Goal: Navigation & Orientation: Find specific page/section

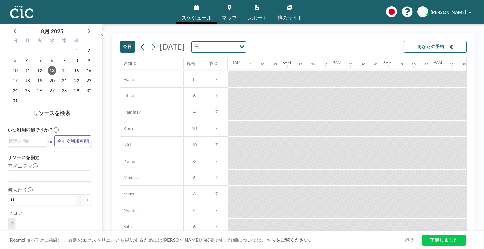
scroll to position [0, 243]
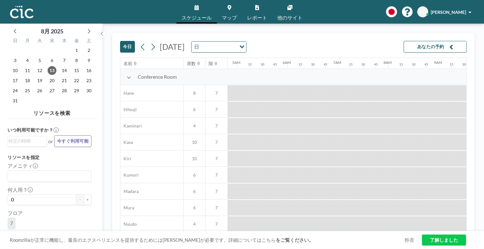
drag, startPoint x: 251, startPoint y: 231, endPoint x: 269, endPoint y: 231, distance: 18.3
click at [269, 231] on div "Roomzillaが正常に機能し、最良のエクスペリエンスを提供するためには[PERSON_NAME]が必要です。詳細についてはこちら をご覧ください。 拒否 …" at bounding box center [242, 240] width 484 height 18
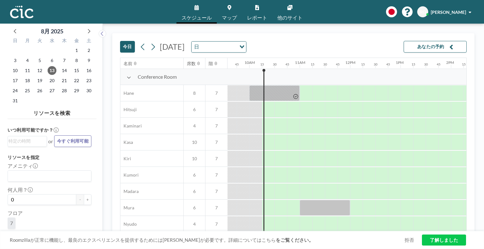
scroll to position [0, 483]
drag, startPoint x: 310, startPoint y: 232, endPoint x: 320, endPoint y: 232, distance: 10.7
click at [320, 232] on div "Roomzillaが正常に機能し、最良のエクスペリエンスを提供するためには[PERSON_NAME]が必要です。詳細についてはこちら をご覧ください。 拒否 …" at bounding box center [242, 240] width 484 height 18
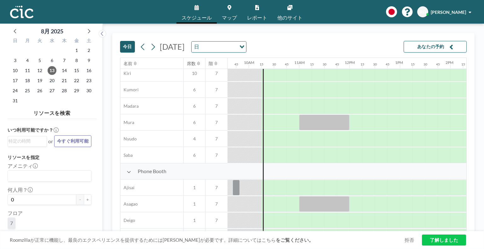
drag, startPoint x: 320, startPoint y: 232, endPoint x: 328, endPoint y: 230, distance: 7.7
click at [328, 230] on div "[DATE] [DATE] 日 Loading... あなたの予約 名前 席数 階 12AM 15 30 45 1AM 15 30 45 2AM 15 30 …" at bounding box center [293, 136] width 363 height 207
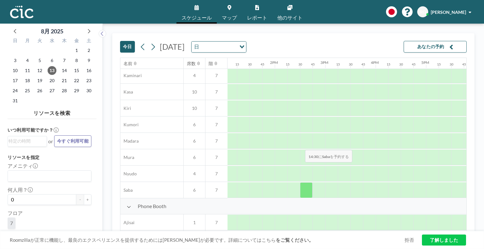
scroll to position [0, 659]
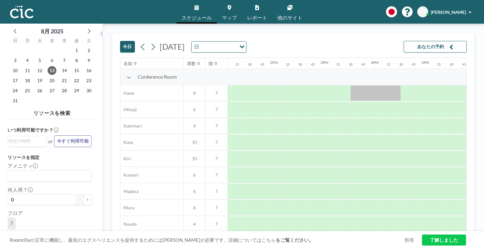
click at [352, 40] on div "[DATE] [DATE] 日 Loading... あなたの予約" at bounding box center [293, 45] width 347 height 24
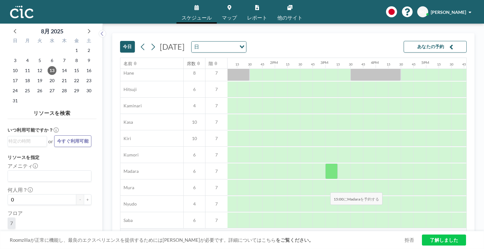
scroll to position [32, 659]
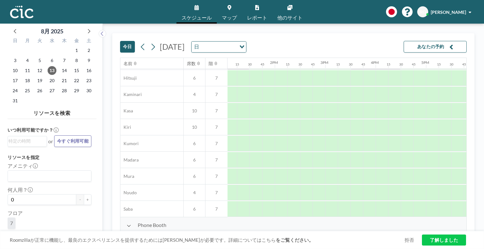
click at [229, 15] on span "マップ" at bounding box center [229, 17] width 15 height 5
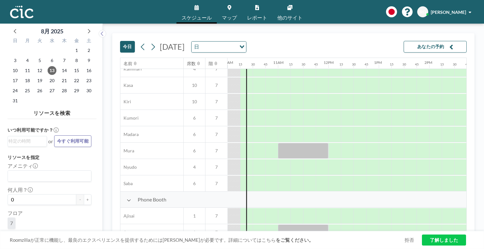
scroll to position [63, 504]
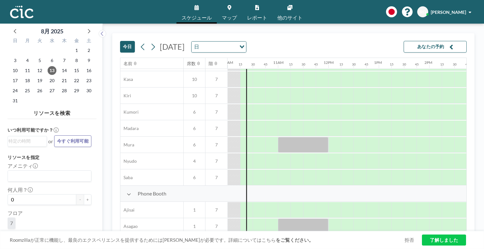
click at [231, 11] on link "マップ" at bounding box center [229, 12] width 25 height 24
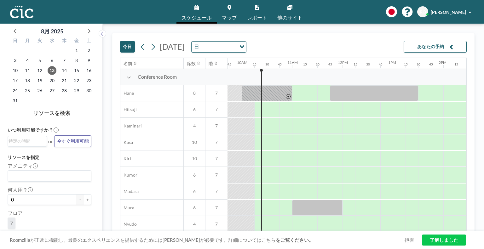
scroll to position [0, 504]
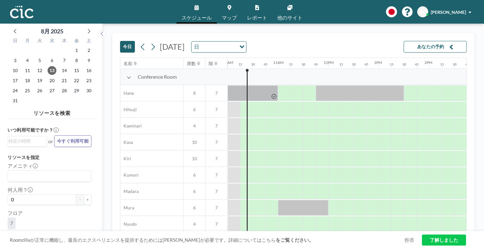
click at [234, 13] on link "マップ" at bounding box center [229, 12] width 25 height 24
